Goal: Feedback & Contribution: Leave review/rating

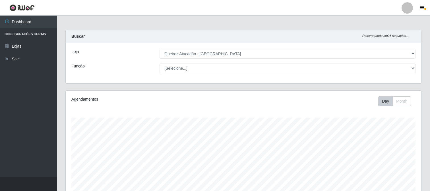
select select "464"
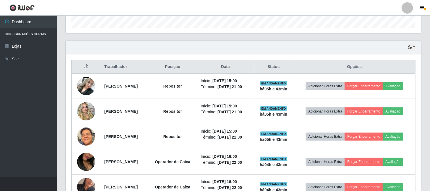
scroll to position [186, 0]
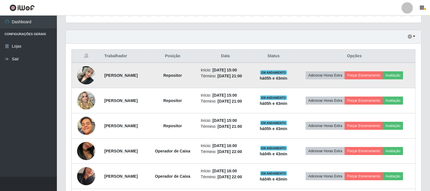
click at [84, 70] on img at bounding box center [86, 75] width 18 height 40
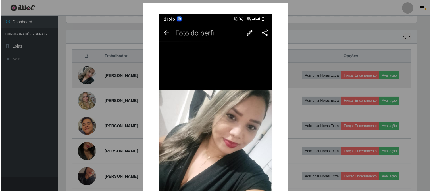
scroll to position [118, 351]
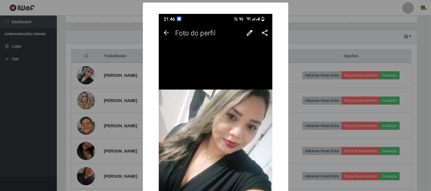
click at [333, 21] on div "× OK Cancel" at bounding box center [215, 95] width 431 height 191
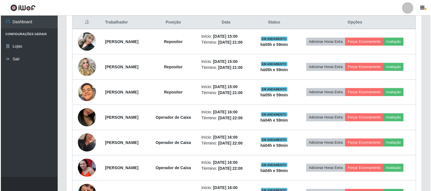
scroll to position [218, 0]
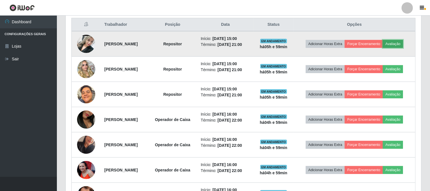
click at [403, 40] on button "Avaliação" at bounding box center [392, 44] width 20 height 8
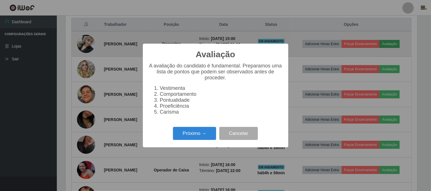
scroll to position [118, 351]
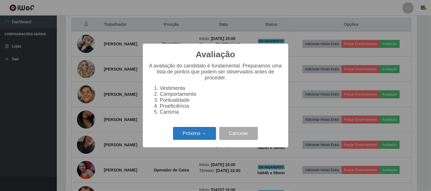
click at [200, 139] on button "Próximo →" at bounding box center [194, 133] width 43 height 13
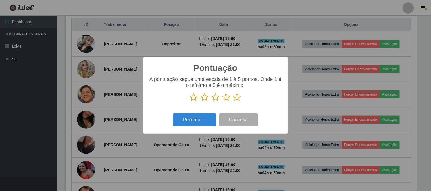
scroll to position [283978, 283744]
click at [236, 98] on icon at bounding box center [237, 97] width 8 height 9
click at [233, 102] on input "radio" at bounding box center [233, 102] width 0 height 0
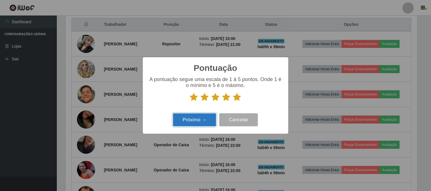
click at [200, 124] on button "Próximo →" at bounding box center [194, 120] width 43 height 13
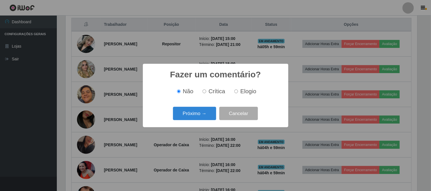
click at [237, 93] on input "Elogio" at bounding box center [236, 92] width 4 height 4
radio input "true"
click at [194, 113] on button "Próximo →" at bounding box center [194, 113] width 43 height 13
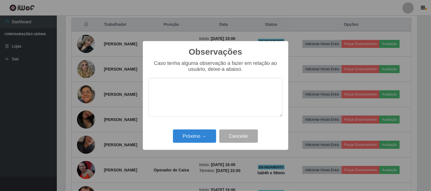
click at [198, 101] on textarea at bounding box center [216, 97] width 134 height 39
type textarea "pontual"
click at [197, 141] on button "Próximo →" at bounding box center [194, 136] width 43 height 13
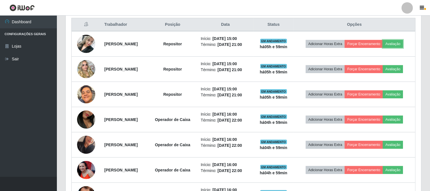
scroll to position [118, 355]
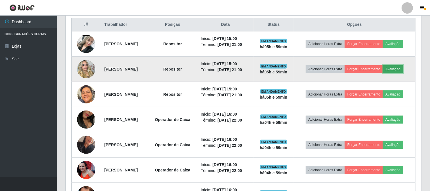
click at [401, 71] on button "Avaliação" at bounding box center [392, 69] width 20 height 8
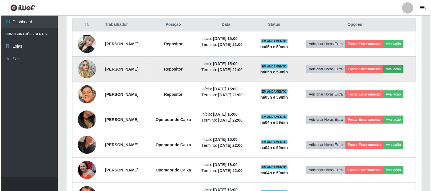
scroll to position [118, 351]
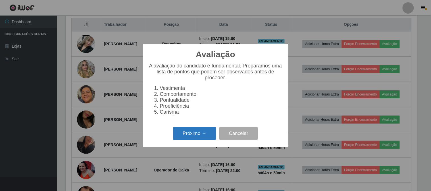
click at [187, 136] on button "Próximo →" at bounding box center [194, 133] width 43 height 13
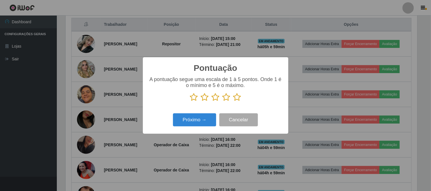
click at [237, 100] on icon at bounding box center [237, 97] width 8 height 9
click at [233, 102] on input "radio" at bounding box center [233, 102] width 0 height 0
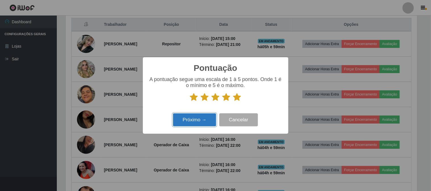
click at [204, 122] on button "Próximo →" at bounding box center [194, 120] width 43 height 13
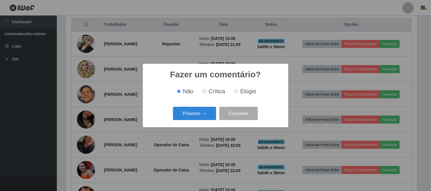
click at [237, 92] on input "Elogio" at bounding box center [236, 92] width 4 height 4
radio input "true"
click at [205, 107] on div "Próximo → Cancelar" at bounding box center [216, 114] width 134 height 16
click at [204, 117] on button "Próximo →" at bounding box center [194, 113] width 43 height 13
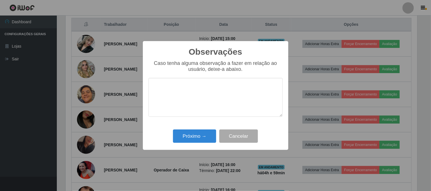
click at [226, 86] on textarea at bounding box center [216, 97] width 134 height 39
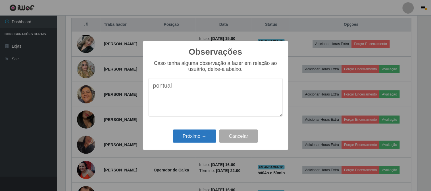
type textarea "pontual"
click at [199, 134] on button "Próximo →" at bounding box center [194, 136] width 43 height 13
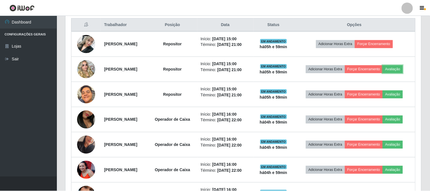
scroll to position [118, 355]
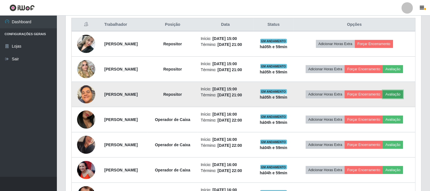
click at [403, 93] on button "Avaliação" at bounding box center [392, 95] width 20 height 8
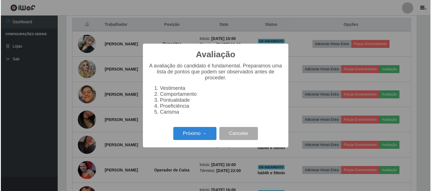
scroll to position [118, 351]
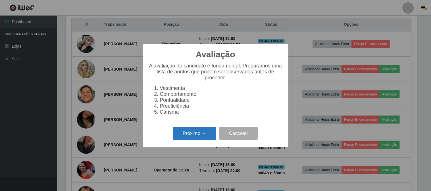
click at [191, 130] on button "Próximo →" at bounding box center [194, 133] width 43 height 13
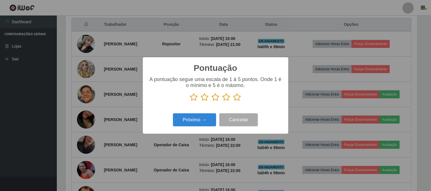
click at [236, 98] on icon at bounding box center [237, 97] width 8 height 9
click at [233, 102] on input "radio" at bounding box center [233, 102] width 0 height 0
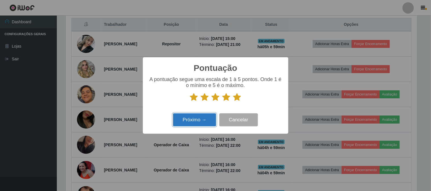
click at [204, 121] on button "Próximo →" at bounding box center [194, 120] width 43 height 13
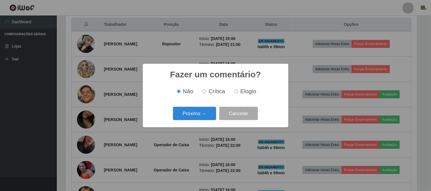
click at [239, 89] on label "Elogio" at bounding box center [244, 91] width 24 height 7
click at [238, 90] on input "Elogio" at bounding box center [236, 92] width 4 height 4
radio input "true"
click at [200, 116] on button "Próximo →" at bounding box center [194, 113] width 43 height 13
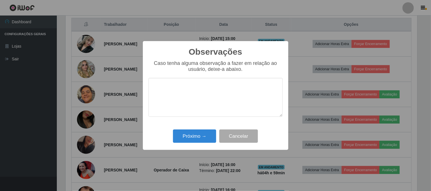
click at [203, 100] on textarea at bounding box center [216, 97] width 134 height 39
type textarea "pontual"
click at [197, 133] on button "Próximo →" at bounding box center [194, 136] width 43 height 13
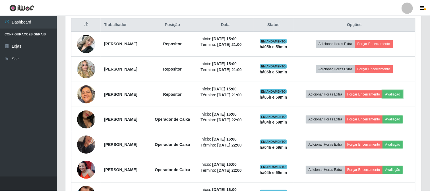
scroll to position [118, 355]
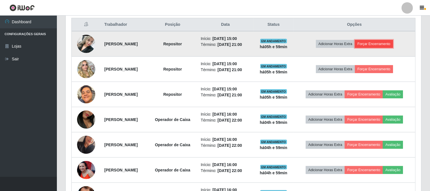
click at [383, 41] on button "Forçar Encerramento" at bounding box center [374, 44] width 38 height 8
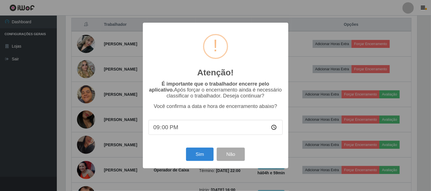
click at [316, 82] on div "Atenção! × É importante que o trabalhador encerre pelo aplicativo. Após forçar …" at bounding box center [215, 95] width 431 height 191
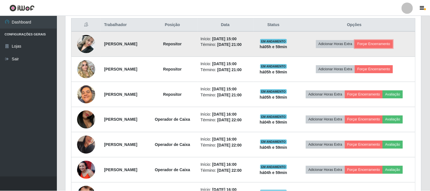
scroll to position [118, 355]
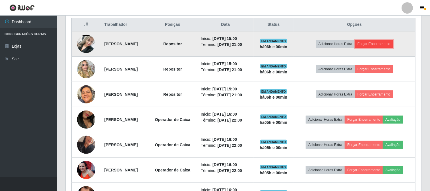
click at [386, 43] on button "Forçar Encerramento" at bounding box center [374, 44] width 38 height 8
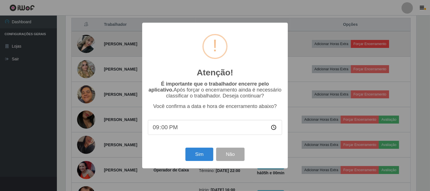
scroll to position [118, 351]
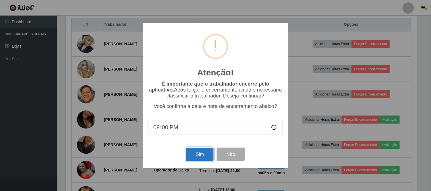
click at [202, 154] on button "Sim" at bounding box center [200, 154] width 28 height 13
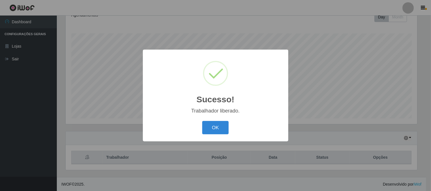
scroll to position [0, 0]
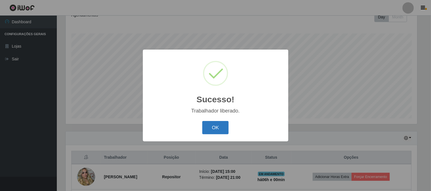
click at [219, 128] on button "OK" at bounding box center [215, 127] width 26 height 13
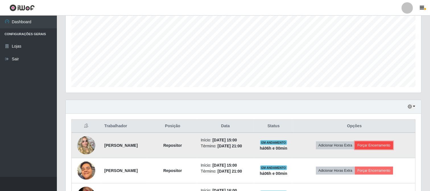
click at [371, 146] on button "Forçar Encerramento" at bounding box center [374, 146] width 38 height 8
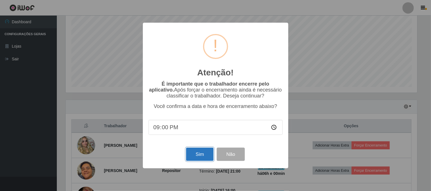
click at [200, 154] on button "Sim" at bounding box center [200, 154] width 28 height 13
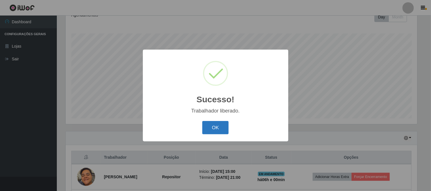
click at [208, 128] on button "OK" at bounding box center [215, 127] width 26 height 13
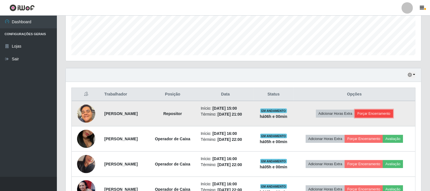
click at [371, 114] on button "Forçar Encerramento" at bounding box center [374, 114] width 38 height 8
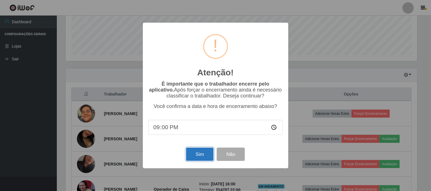
click at [201, 159] on button "Sim" at bounding box center [200, 154] width 28 height 13
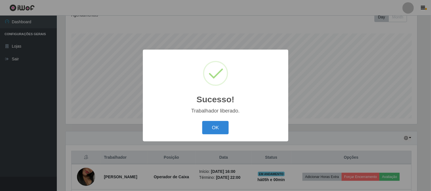
click at [202, 130] on div "OK Cancel" at bounding box center [216, 128] width 134 height 16
drag, startPoint x: 211, startPoint y: 126, endPoint x: 214, endPoint y: 123, distance: 4.8
click at [212, 126] on button "OK" at bounding box center [215, 127] width 26 height 13
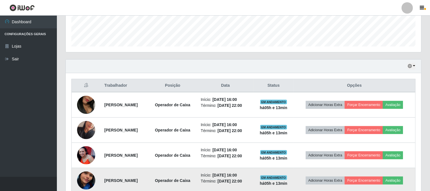
scroll to position [205, 0]
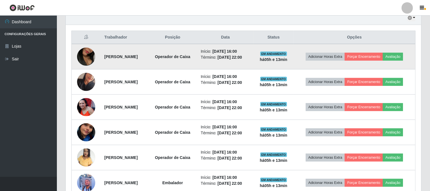
click at [135, 56] on strong "[PERSON_NAME]" at bounding box center [120, 57] width 33 height 5
click at [397, 55] on button "Avaliação" at bounding box center [392, 57] width 20 height 8
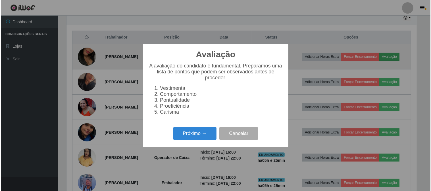
scroll to position [118, 351]
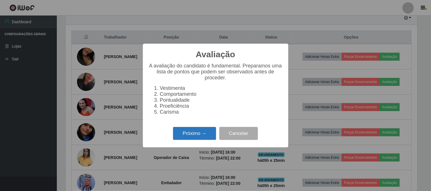
click at [193, 140] on button "Próximo →" at bounding box center [194, 133] width 43 height 13
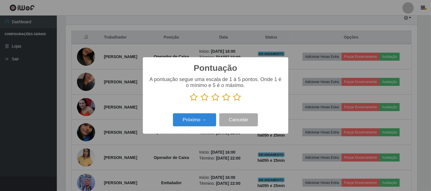
click at [237, 98] on icon at bounding box center [237, 97] width 8 height 9
click at [233, 102] on input "radio" at bounding box center [233, 102] width 0 height 0
click at [192, 129] on div "Pontuação × A pontuação segue uma escala de 1 à 5 pontos. Onde 1 é o mínimo e 5…" at bounding box center [215, 95] width 145 height 76
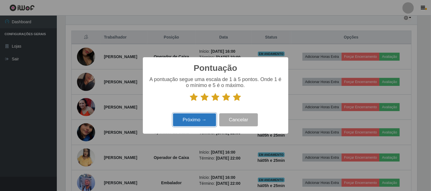
click at [196, 121] on button "Próximo →" at bounding box center [194, 120] width 43 height 13
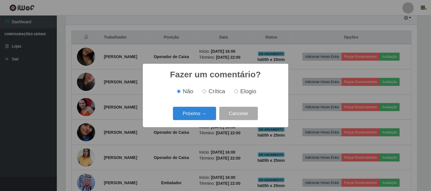
click at [235, 92] on input "Elogio" at bounding box center [236, 92] width 4 height 4
radio input "true"
click at [184, 113] on button "Próximo →" at bounding box center [194, 113] width 43 height 13
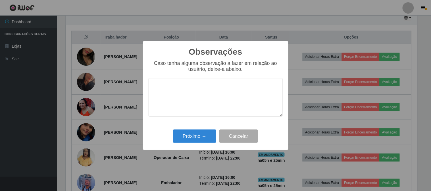
click at [200, 77] on div "Caso tenha alguma observação a fazer em relação ao usuário, deixe-a abaixo." at bounding box center [216, 92] width 134 height 62
click at [199, 90] on textarea at bounding box center [216, 97] width 134 height 39
type textarea "p"
type textarea "OTIMA PROFISSIONAL"
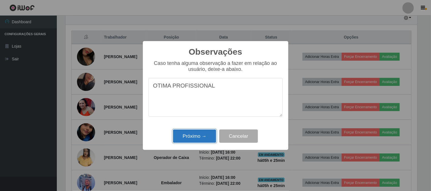
click at [181, 139] on button "Próximo →" at bounding box center [194, 136] width 43 height 13
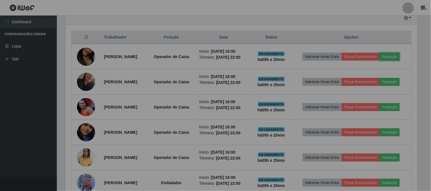
scroll to position [118, 355]
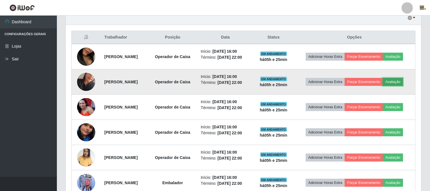
click at [401, 81] on button "Avaliação" at bounding box center [392, 82] width 20 height 8
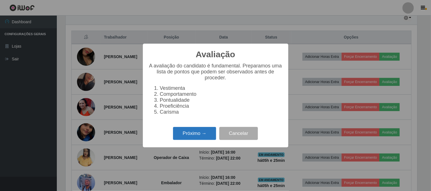
click at [194, 132] on button "Próximo →" at bounding box center [194, 133] width 43 height 13
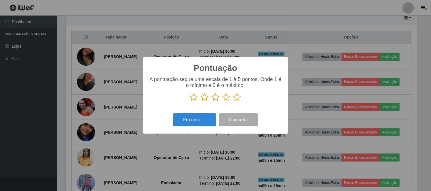
scroll to position [283978, 283744]
drag, startPoint x: 241, startPoint y: 97, endPoint x: 232, endPoint y: 98, distance: 9.4
click at [241, 97] on p at bounding box center [216, 97] width 134 height 9
click at [232, 98] on p at bounding box center [216, 97] width 134 height 9
click at [238, 98] on icon at bounding box center [237, 97] width 8 height 9
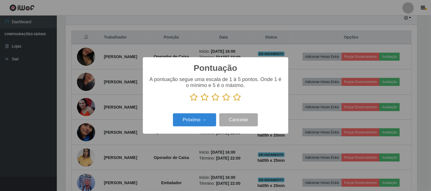
click at [233, 102] on input "radio" at bounding box center [233, 102] width 0 height 0
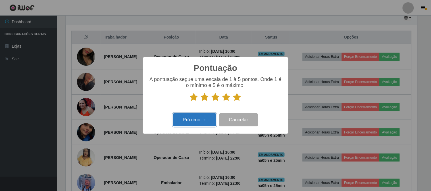
click at [214, 118] on button "Próximo →" at bounding box center [194, 120] width 43 height 13
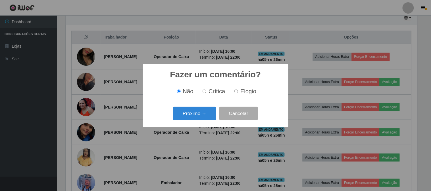
click at [234, 92] on label "Elogio" at bounding box center [244, 91] width 24 height 7
click at [234, 92] on input "Elogio" at bounding box center [236, 92] width 4 height 4
radio input "true"
click at [200, 115] on button "Próximo →" at bounding box center [194, 113] width 43 height 13
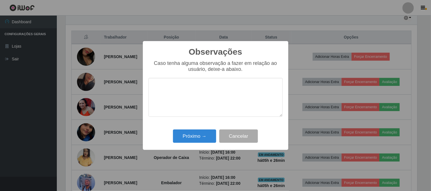
click at [210, 93] on textarea at bounding box center [216, 97] width 134 height 39
type textarea "PONTUAL E AGIL"
click at [197, 134] on button "Próximo →" at bounding box center [194, 136] width 43 height 13
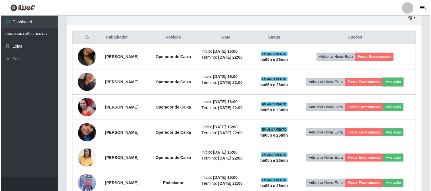
scroll to position [118, 355]
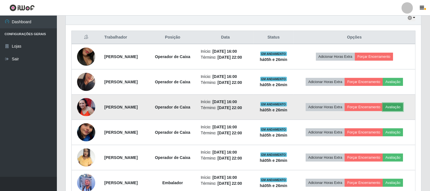
click at [402, 107] on button "Avaliação" at bounding box center [392, 107] width 20 height 8
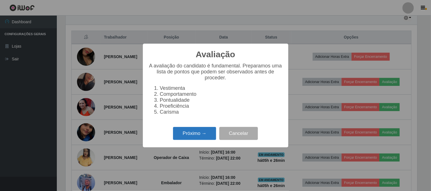
click at [213, 134] on button "Próximo →" at bounding box center [194, 133] width 43 height 13
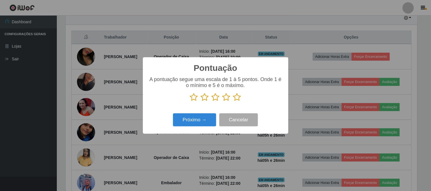
scroll to position [283978, 283744]
click at [239, 99] on icon at bounding box center [237, 97] width 8 height 9
click at [233, 102] on input "radio" at bounding box center [233, 102] width 0 height 0
click at [178, 130] on div "Pontuação × A pontuação segue uma escala de 1 à 5 pontos. Onde 1 é o mínimo e 5…" at bounding box center [215, 95] width 145 height 76
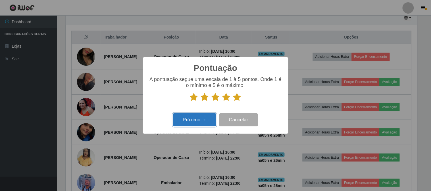
click at [186, 117] on button "Próximo →" at bounding box center [194, 120] width 43 height 13
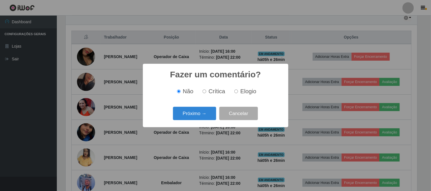
click at [244, 91] on span "Elogio" at bounding box center [248, 91] width 16 height 6
click at [238, 91] on input "Elogio" at bounding box center [236, 92] width 4 height 4
radio input "true"
click at [202, 114] on button "Próximo →" at bounding box center [194, 113] width 43 height 13
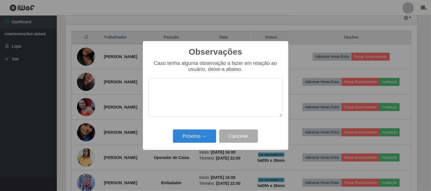
click at [206, 87] on textarea at bounding box center [216, 97] width 134 height 39
type textarea "PONTUAL E EDUCADA"
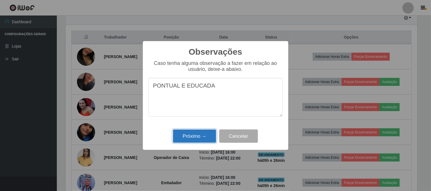
click at [194, 132] on button "Próximo →" at bounding box center [194, 136] width 43 height 13
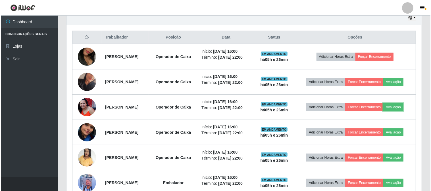
scroll to position [118, 355]
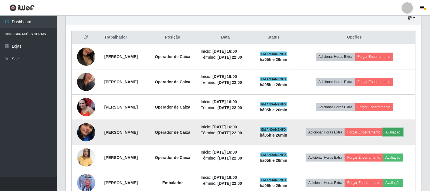
click at [397, 133] on button "Avaliação" at bounding box center [392, 133] width 20 height 8
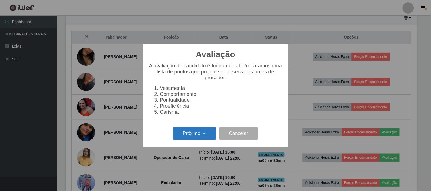
click at [195, 136] on button "Próximo →" at bounding box center [194, 133] width 43 height 13
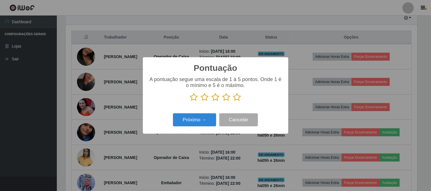
click at [236, 95] on icon at bounding box center [237, 97] width 8 height 9
click at [233, 102] on input "radio" at bounding box center [233, 102] width 0 height 0
drag, startPoint x: 215, startPoint y: 107, endPoint x: 209, endPoint y: 116, distance: 11.0
click at [212, 112] on div "Pontuação × A pontuação segue uma escala de 1 à 5 pontos. Onde 1 é o mínimo e 5…" at bounding box center [215, 95] width 145 height 76
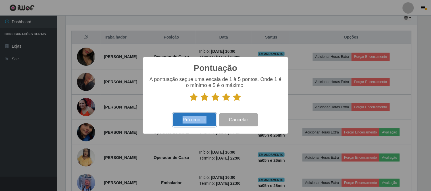
click at [205, 117] on button "Próximo →" at bounding box center [194, 120] width 43 height 13
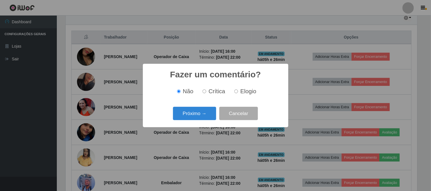
click at [239, 93] on label "Elogio" at bounding box center [244, 91] width 24 height 7
click at [238, 93] on input "Elogio" at bounding box center [236, 92] width 4 height 4
radio input "true"
click at [199, 118] on button "Próximo →" at bounding box center [194, 113] width 43 height 13
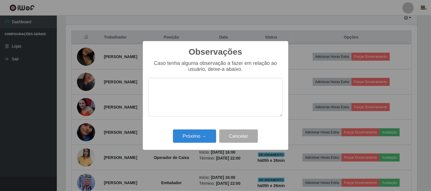
click at [206, 103] on textarea at bounding box center [216, 97] width 134 height 39
type textarea "PONTUAL"
click at [179, 136] on button "Próximo →" at bounding box center [194, 136] width 43 height 13
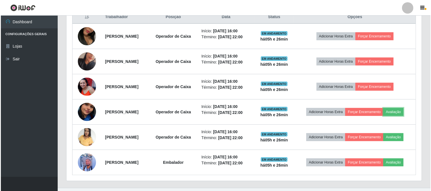
scroll to position [236, 0]
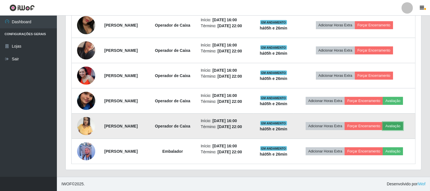
click at [403, 127] on button "Avaliação" at bounding box center [392, 126] width 20 height 8
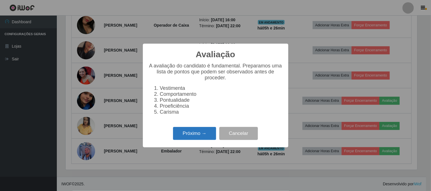
click at [195, 134] on button "Próximo →" at bounding box center [194, 133] width 43 height 13
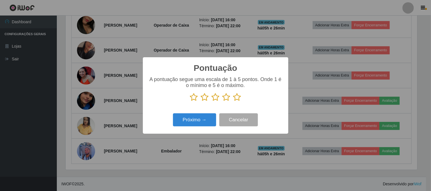
click at [235, 97] on icon at bounding box center [237, 97] width 8 height 9
click at [233, 102] on input "radio" at bounding box center [233, 102] width 0 height 0
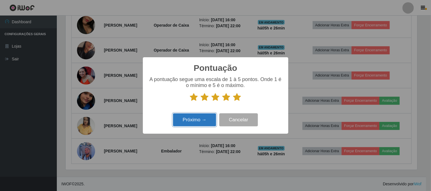
click at [190, 121] on button "Próximo →" at bounding box center [194, 120] width 43 height 13
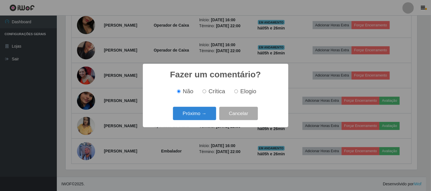
click at [243, 94] on span "Elogio" at bounding box center [248, 91] width 16 height 6
click at [238, 93] on input "Elogio" at bounding box center [236, 92] width 4 height 4
radio input "true"
click at [192, 122] on div "Próximo → Cancelar" at bounding box center [216, 114] width 134 height 16
click at [195, 113] on button "Próximo →" at bounding box center [194, 113] width 43 height 13
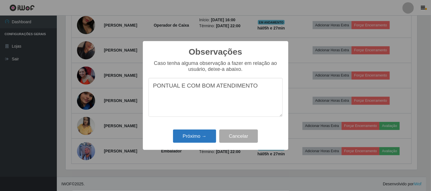
type textarea "PONTUAL E COM BOM ATENDIMENTO"
click at [203, 141] on button "Próximo →" at bounding box center [194, 136] width 43 height 13
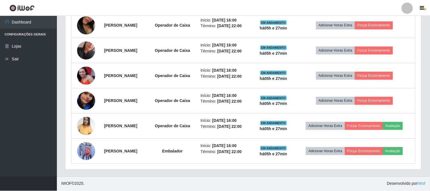
scroll to position [118, 355]
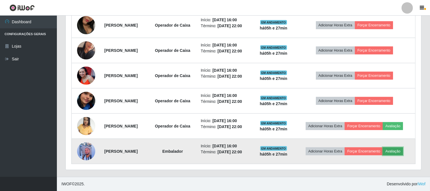
click at [403, 153] on button "Avaliação" at bounding box center [392, 152] width 20 height 8
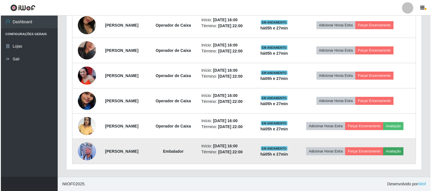
scroll to position [118, 351]
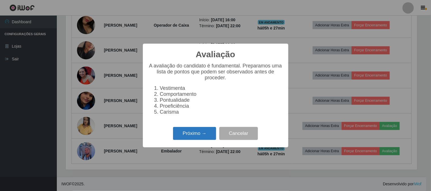
click at [197, 141] on button "Próximo →" at bounding box center [194, 133] width 43 height 13
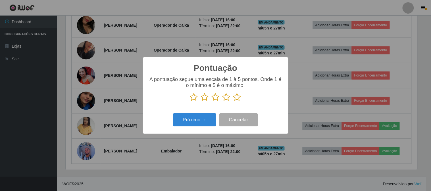
click at [236, 97] on icon at bounding box center [237, 97] width 8 height 9
click at [233, 102] on input "radio" at bounding box center [233, 102] width 0 height 0
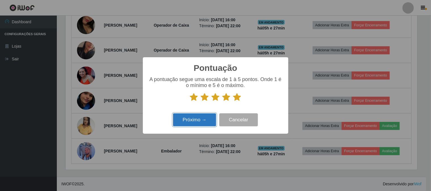
click at [197, 120] on button "Próximo →" at bounding box center [194, 120] width 43 height 13
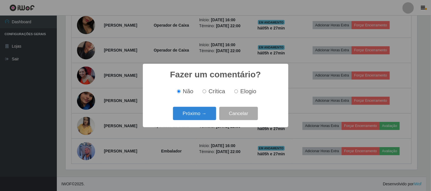
click at [236, 93] on input "Elogio" at bounding box center [236, 92] width 4 height 4
radio input "true"
click at [197, 113] on button "Próximo →" at bounding box center [194, 113] width 43 height 13
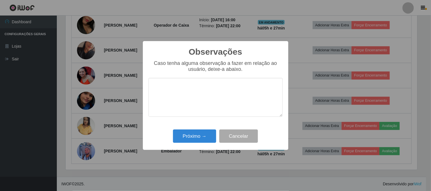
click at [213, 92] on textarea at bounding box center [216, 97] width 134 height 39
type textarea "PONTUAL"
click at [204, 138] on button "Próximo →" at bounding box center [194, 136] width 43 height 13
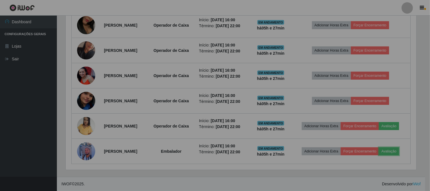
scroll to position [118, 355]
